Goal: Information Seeking & Learning: Find specific fact

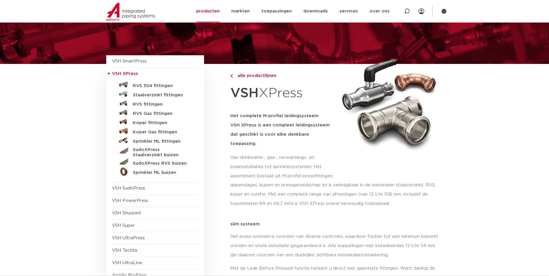
scroll to position [58, 0]
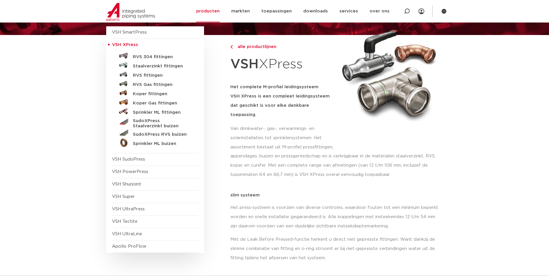
click at [160, 69] on link "Staalverzinkt fittingen" at bounding box center [155, 65] width 86 height 9
click at [160, 68] on h5 "Staalverzinkt fittingen" at bounding box center [161, 66] width 57 height 5
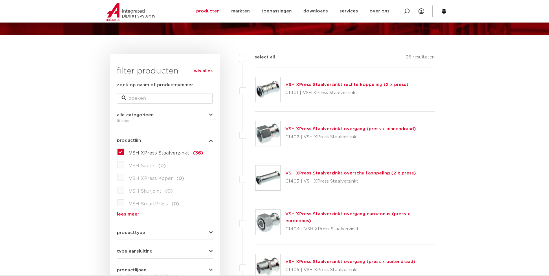
click at [337, 171] on link "VSH XPress Staalverzinkt overschuifkoppeling (2 x press)" at bounding box center [350, 173] width 131 height 4
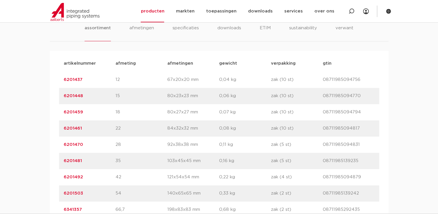
scroll to position [405, 0]
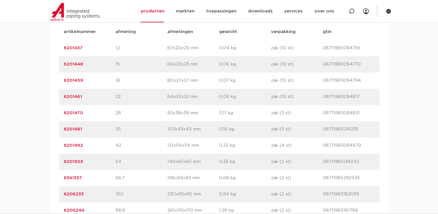
drag, startPoint x: 92, startPoint y: 64, endPoint x: 58, endPoint y: 66, distance: 33.9
click at [58, 66] on div "artikelnummer afmeting [GEOGRAPHIC_DATA] gewicht verpakking gtin artikelnummer …" at bounding box center [219, 129] width 339 height 220
drag, startPoint x: 86, startPoint y: 113, endPoint x: 59, endPoint y: 117, distance: 26.6
click at [59, 117] on div "artikelnummer 6201470 afmeting 28 [GEOGRAPHIC_DATA] 92x38x38 mm gewicht 0,11 kg…" at bounding box center [219, 113] width 320 height 16
copy link "6201470"
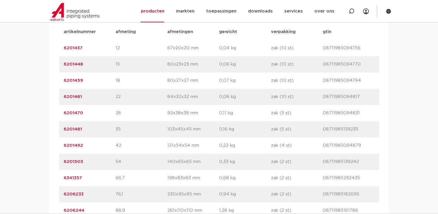
drag, startPoint x: 84, startPoint y: 129, endPoint x: 58, endPoint y: 129, distance: 26.3
click at [58, 129] on div "artikelnummer afmeting [GEOGRAPHIC_DATA] gewicht verpakking gtin artikelnummer …" at bounding box center [219, 129] width 339 height 220
copy link "6201481"
drag, startPoint x: 87, startPoint y: 143, endPoint x: 63, endPoint y: 146, distance: 24.2
click at [63, 146] on div "artikelnummer 6201492 afmeting 42 [GEOGRAPHIC_DATA] 121x54x54 mm gewicht 0,22 k…" at bounding box center [219, 145] width 320 height 16
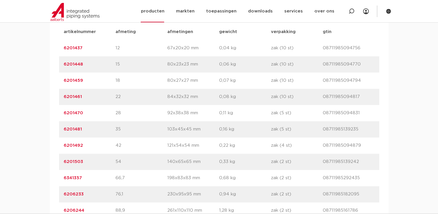
copy link "6201492"
drag, startPoint x: 86, startPoint y: 162, endPoint x: 59, endPoint y: 162, distance: 26.6
click at [59, 162] on div "artikelnummer 6201503 afmeting 54 [GEOGRAPHIC_DATA] 140x65x65 mm gewicht 0,33 k…" at bounding box center [219, 161] width 320 height 16
copy link "6201503"
click at [42, 113] on div "assortiment [GEOGRAPHIC_DATA] specificaties downloads ETIM sustainability verwa…" at bounding box center [219, 107] width 438 height 265
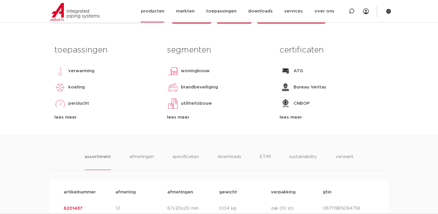
scroll to position [318, 0]
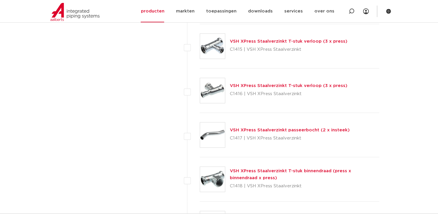
scroll to position [637, 0]
